Goal: Information Seeking & Learning: Check status

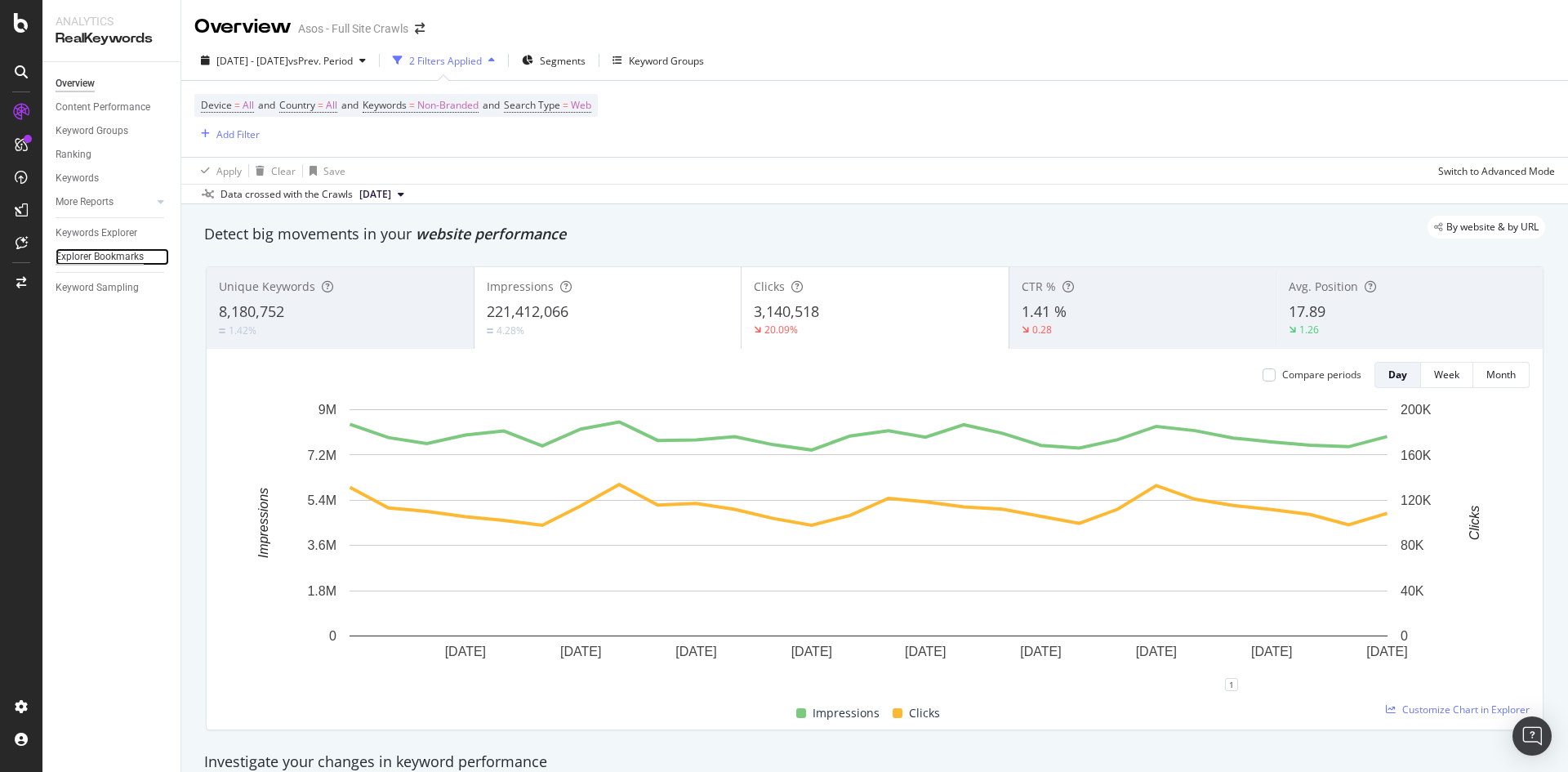
click at [103, 260] on div "Explorer Bookmarks" at bounding box center [100, 257] width 88 height 17
